Goal: Task Accomplishment & Management: Complete application form

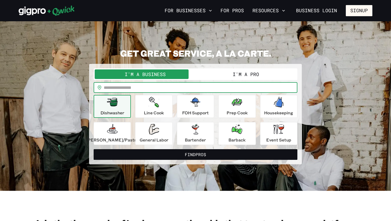
click at [174, 85] on input "text" at bounding box center [200, 87] width 193 height 11
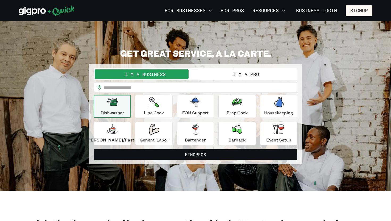
click at [217, 75] on button "I'm a Pro" at bounding box center [245, 74] width 101 height 10
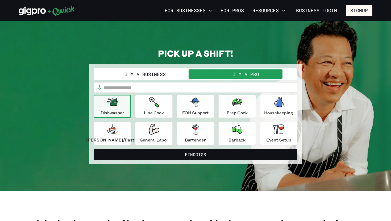
click at [204, 86] on input "text" at bounding box center [200, 87] width 193 height 11
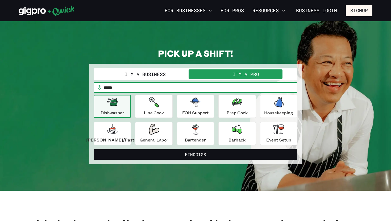
type input "*****"
click at [94, 149] on button "Find Gigs" at bounding box center [195, 154] width 203 height 11
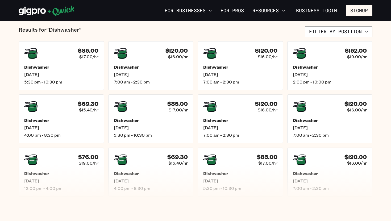
scroll to position [128, 0]
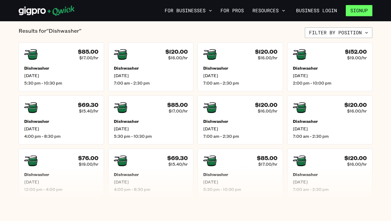
click at [351, 8] on button "Signup" at bounding box center [358, 10] width 27 height 11
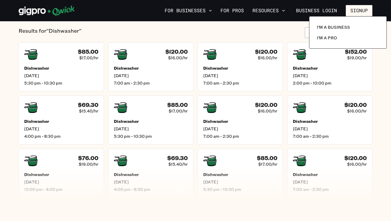
click at [324, 10] on div at bounding box center [195, 110] width 391 height 221
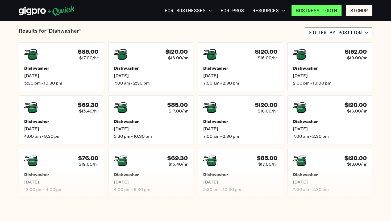
click at [329, 9] on link "Business Login" at bounding box center [316, 10] width 50 height 11
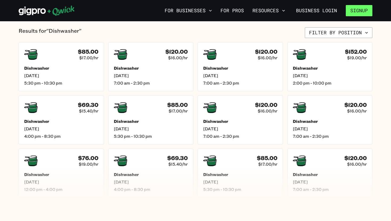
click at [366, 14] on button "Signup" at bounding box center [358, 10] width 27 height 11
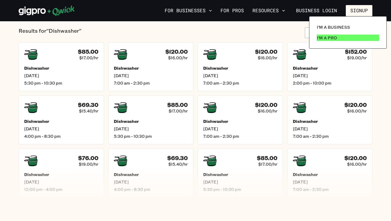
click at [340, 36] on link "I'm a Pro" at bounding box center [347, 37] width 66 height 11
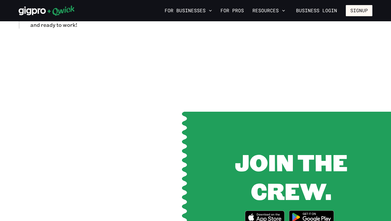
scroll to position [595, 0]
